Goal: Task Accomplishment & Management: Complete application form

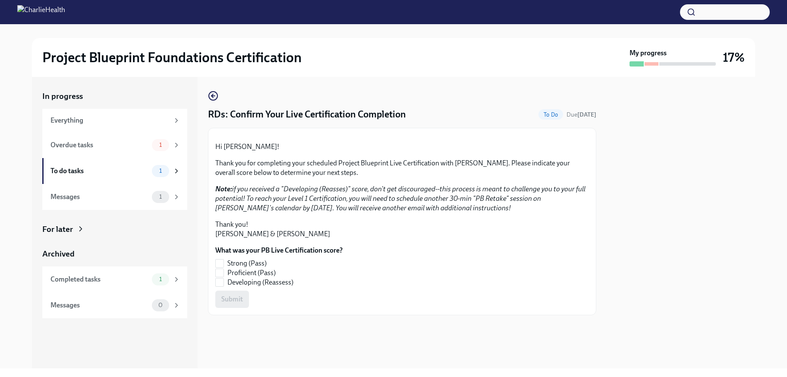
scroll to position [65, 0]
click at [221, 267] on input "Strong (Pass)" at bounding box center [220, 263] width 8 height 8
click at [236, 303] on span "Submit" at bounding box center [232, 299] width 22 height 9
checkbox input "true"
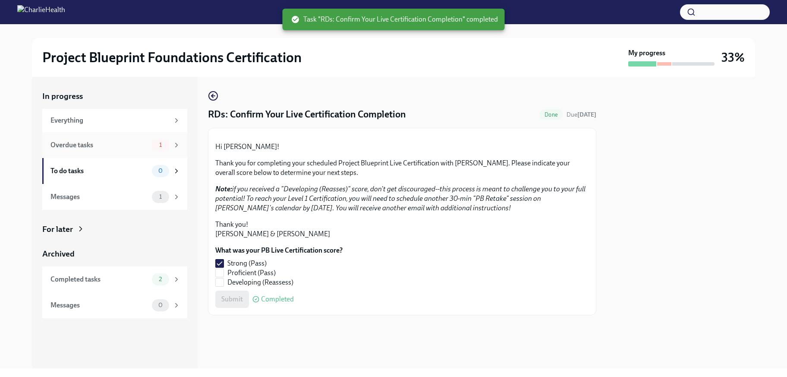
click at [102, 151] on div "Overdue tasks 1" at bounding box center [114, 145] width 145 height 26
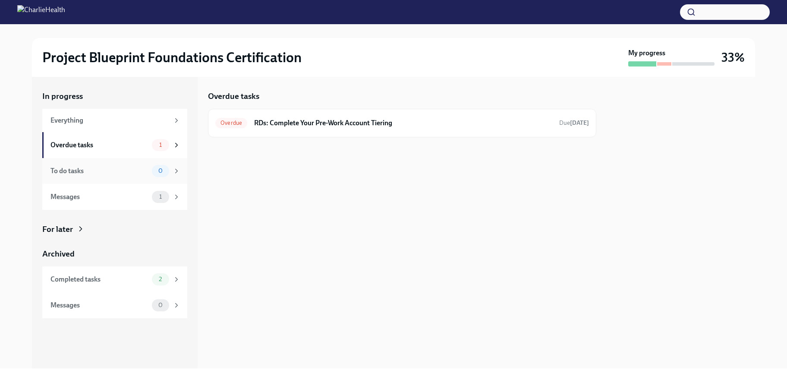
click at [96, 169] on div "To do tasks" at bounding box center [100, 170] width 98 height 9
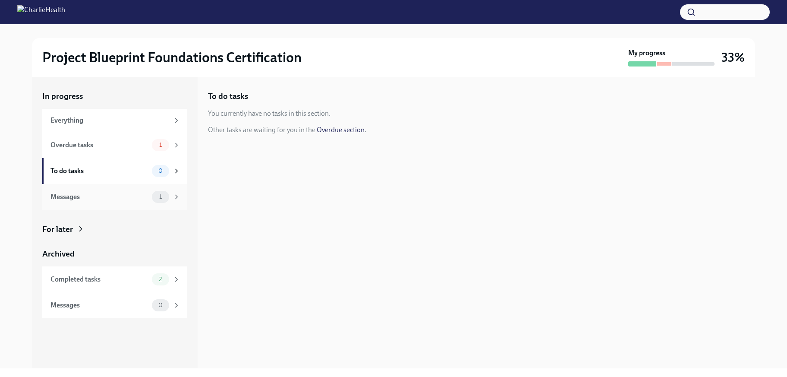
click at [93, 193] on div "Messages" at bounding box center [100, 196] width 98 height 9
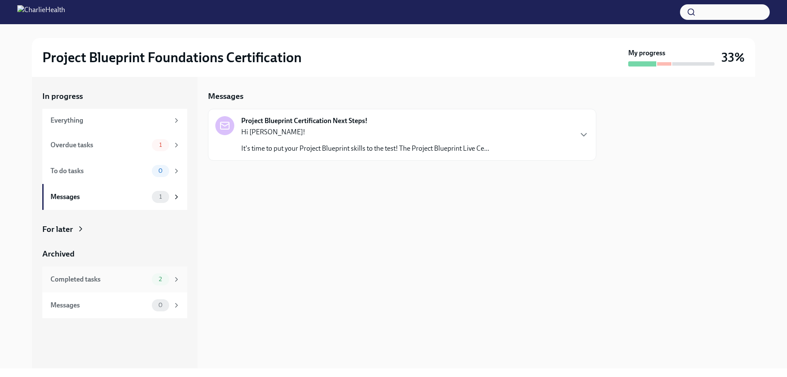
click at [84, 278] on div "Completed tasks" at bounding box center [100, 279] width 98 height 9
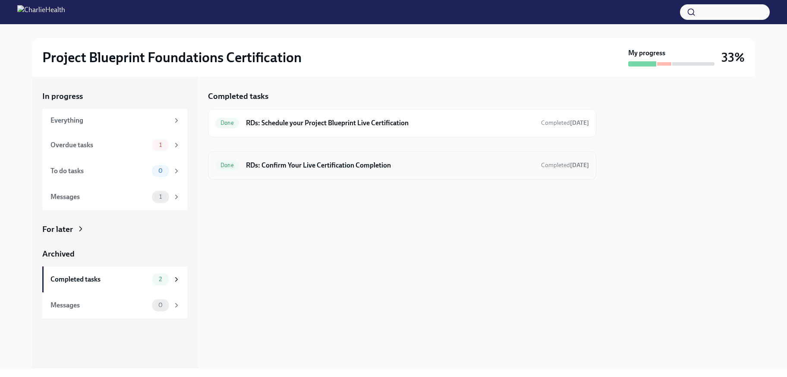
click at [310, 169] on h6 "RDs: Confirm Your Live Certification Completion" at bounding box center [390, 165] width 288 height 9
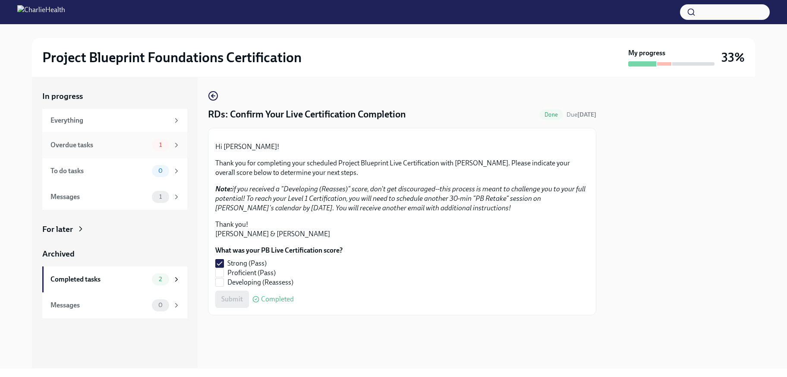
click at [107, 149] on div "Overdue tasks" at bounding box center [100, 144] width 98 height 9
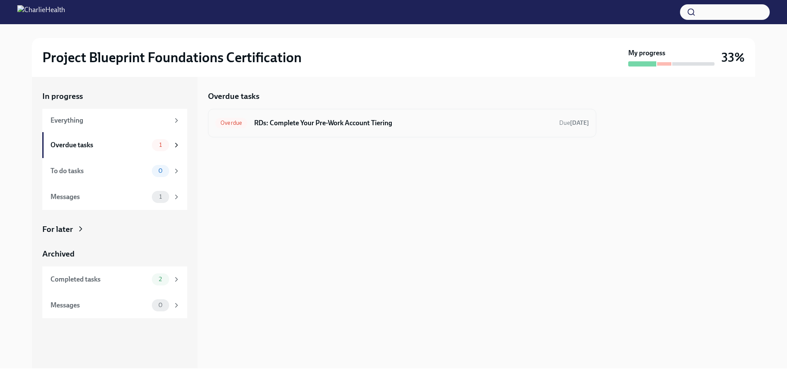
click at [338, 128] on div "Overdue RDs: Complete Your Pre-Work Account Tiering Due [DATE]" at bounding box center [402, 123] width 374 height 14
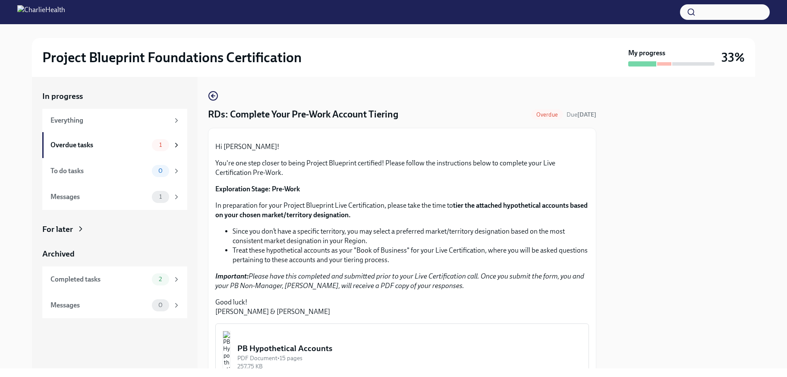
scroll to position [195, 0]
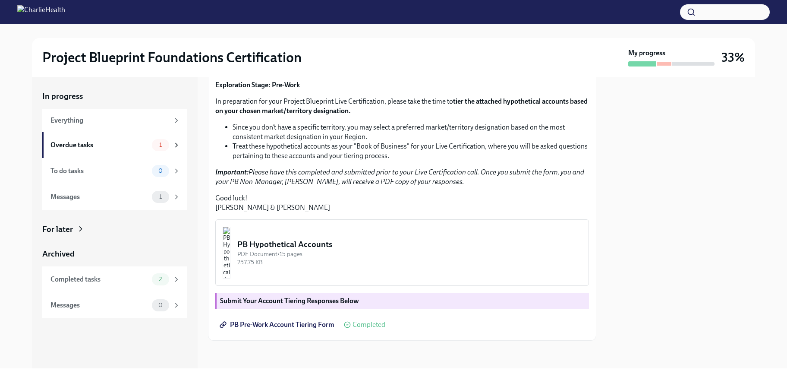
click at [236, 298] on strong "Submit Your Account Tiering Responses Below" at bounding box center [289, 301] width 139 height 8
click at [304, 301] on strong "Submit Your Account Tiering Responses Below" at bounding box center [289, 301] width 139 height 8
click at [250, 327] on span "PB Pre-Work Account Tiering Form" at bounding box center [277, 324] width 113 height 9
click at [65, 145] on div "Overdue tasks" at bounding box center [100, 144] width 98 height 9
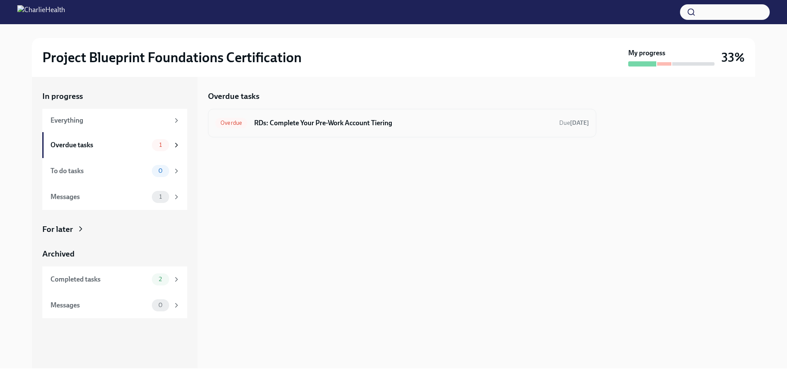
click at [360, 123] on h6 "RDs: Complete Your Pre-Work Account Tiering" at bounding box center [403, 122] width 298 height 9
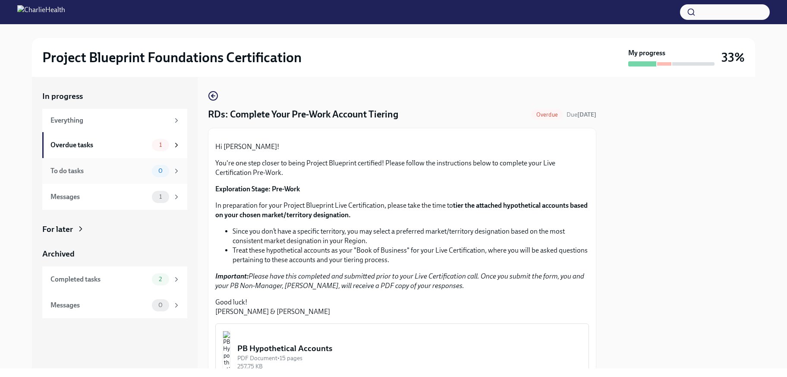
click at [75, 174] on div "To do tasks" at bounding box center [100, 170] width 98 height 9
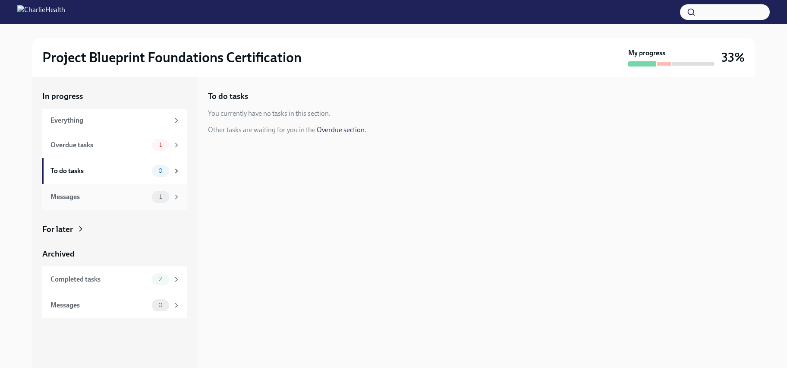
click at [76, 201] on div "Messages 1" at bounding box center [116, 197] width 130 height 12
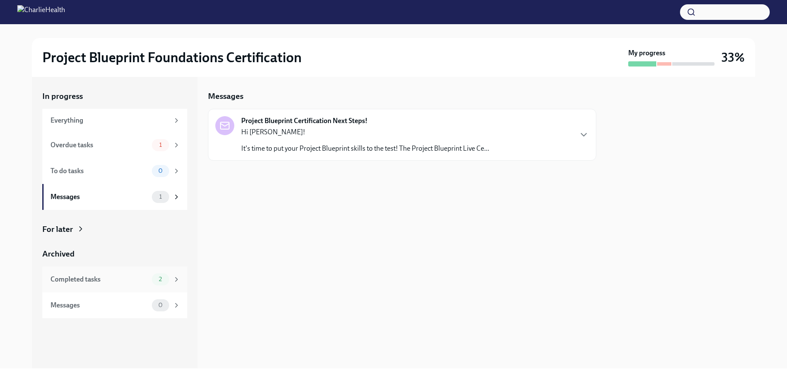
click at [86, 281] on div "Completed tasks" at bounding box center [100, 279] width 98 height 9
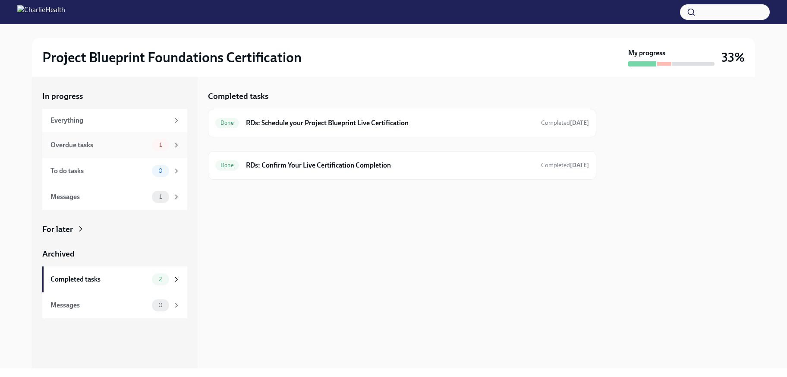
drag, startPoint x: 101, startPoint y: 142, endPoint x: 208, endPoint y: 15, distance: 166.3
click at [101, 141] on div "Overdue tasks" at bounding box center [100, 144] width 98 height 9
